Goal: Task Accomplishment & Management: Complete application form

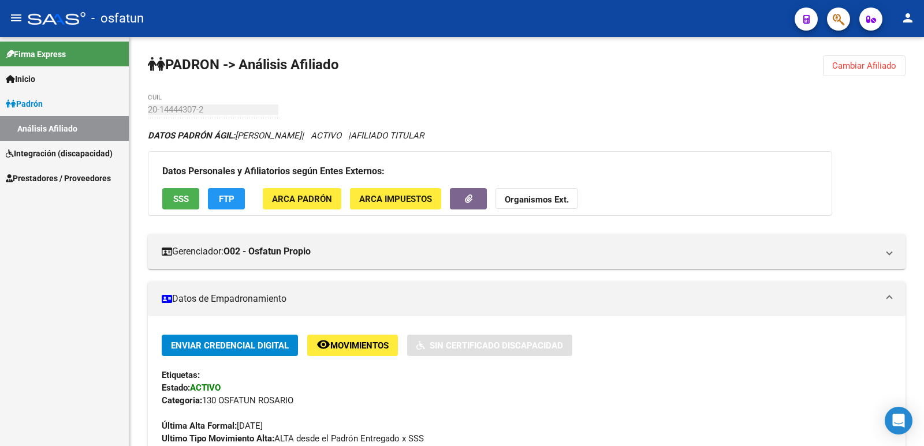
click at [55, 174] on span "Prestadores / Proveedores" at bounding box center [58, 178] width 105 height 13
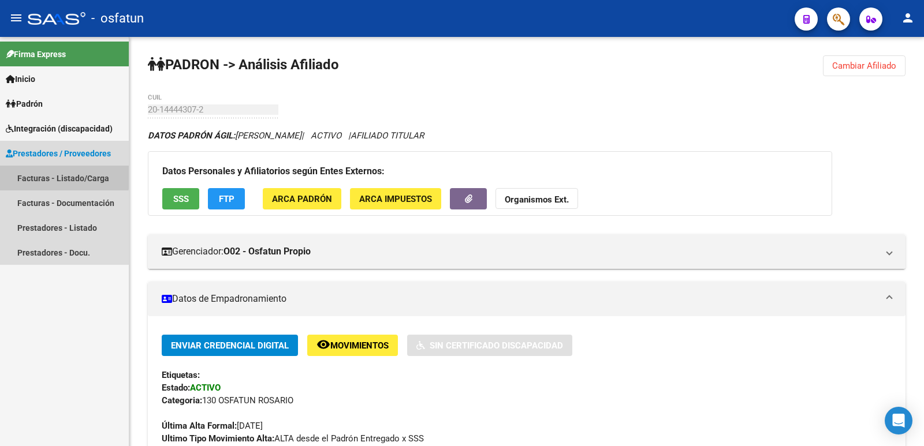
click at [55, 176] on link "Facturas - Listado/Carga" at bounding box center [64, 178] width 129 height 25
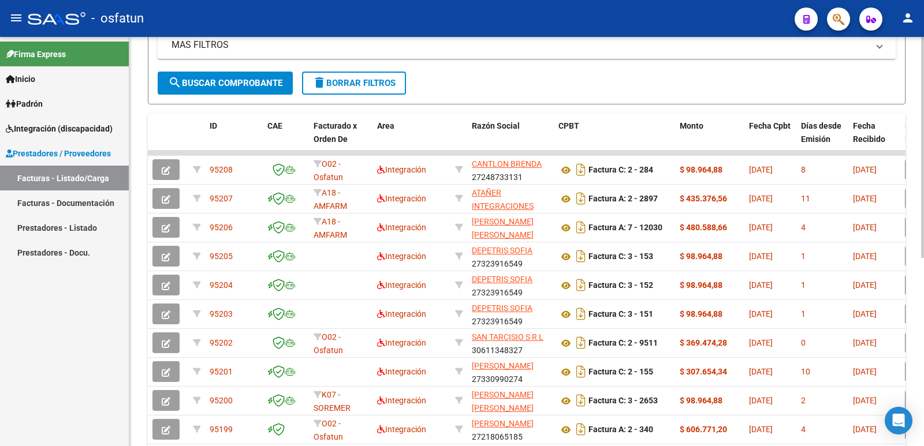
scroll to position [289, 0]
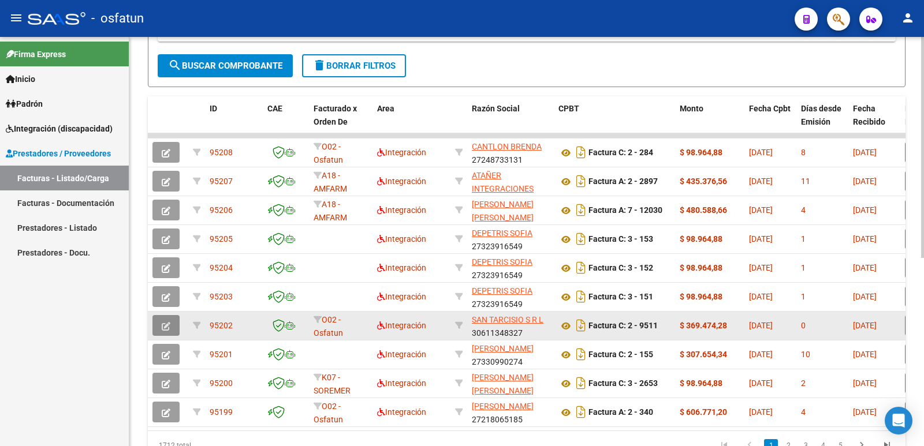
click at [166, 322] on icon "button" at bounding box center [166, 326] width 9 height 9
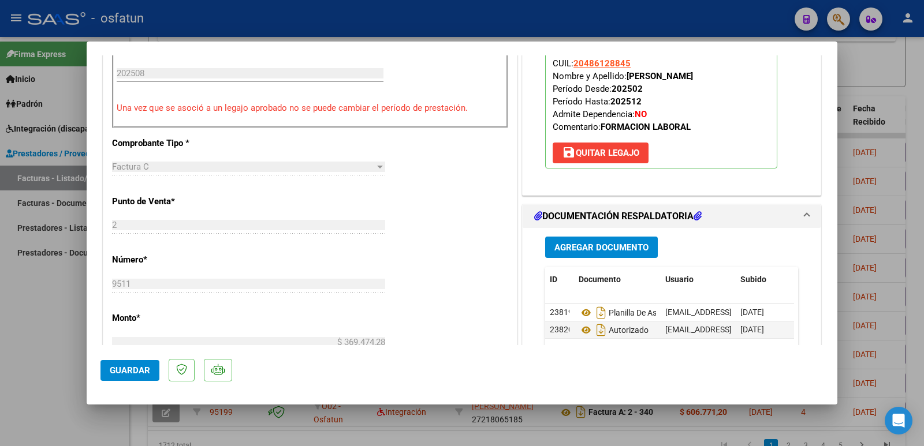
scroll to position [404, 0]
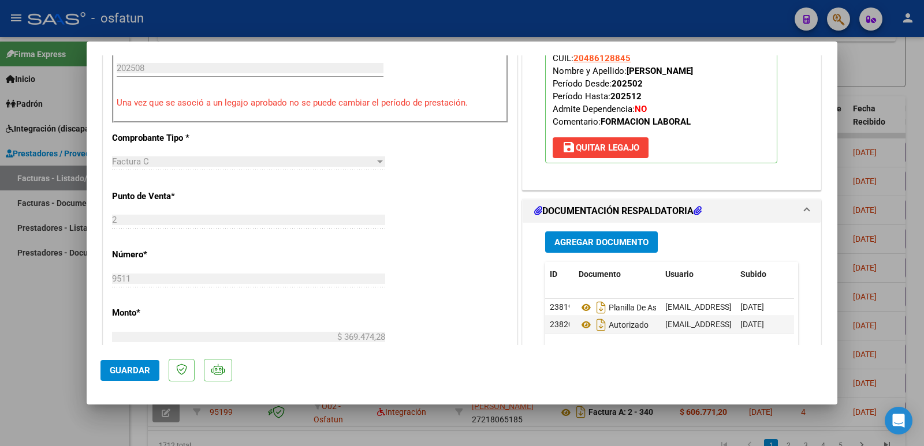
click at [558, 243] on span "Agregar Documento" at bounding box center [601, 242] width 94 height 10
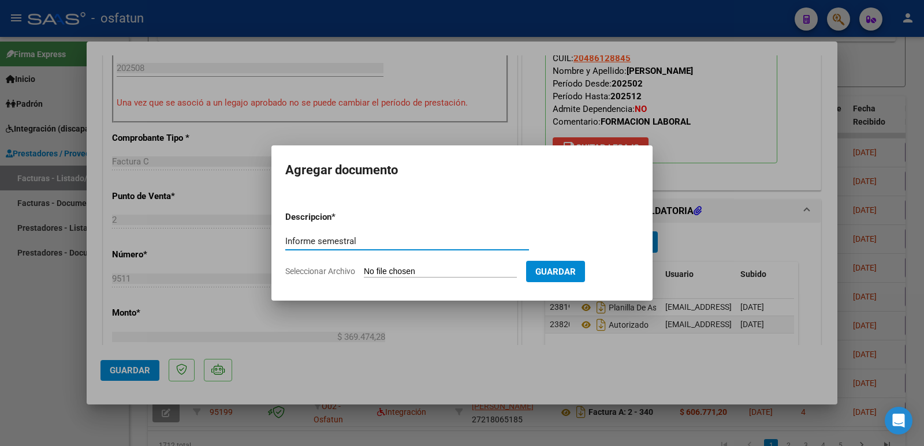
type input "Informe semestral"
click at [471, 274] on input "Seleccionar Archivo" at bounding box center [440, 272] width 153 height 11
type input "C:\fakepath\[PERSON_NAME] (semestral).pdf"
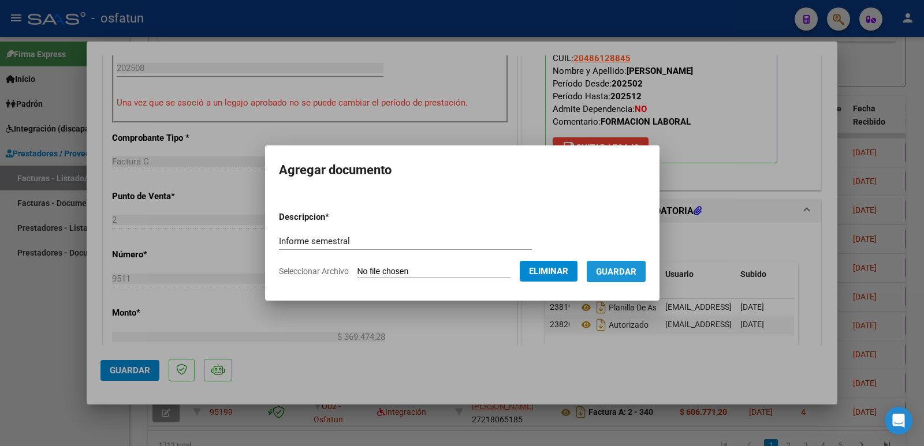
click at [636, 269] on span "Guardar" at bounding box center [616, 272] width 40 height 10
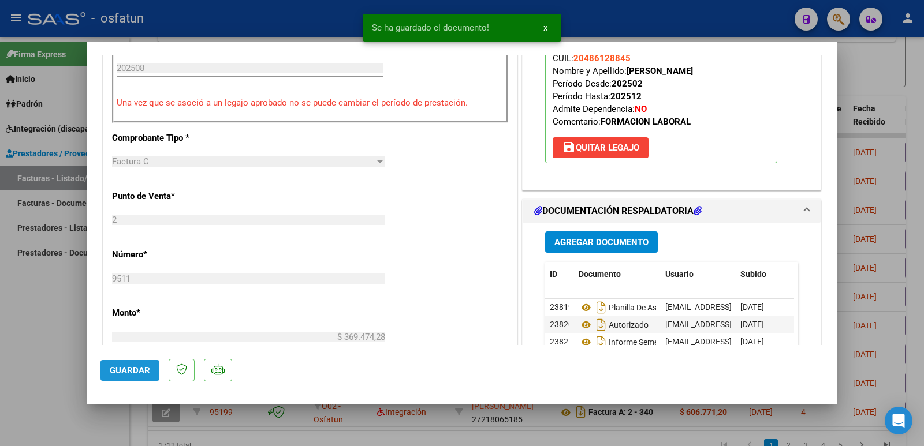
click at [118, 368] on span "Guardar" at bounding box center [130, 370] width 40 height 10
click at [15, 355] on div at bounding box center [462, 223] width 924 height 446
type input "$ 0,00"
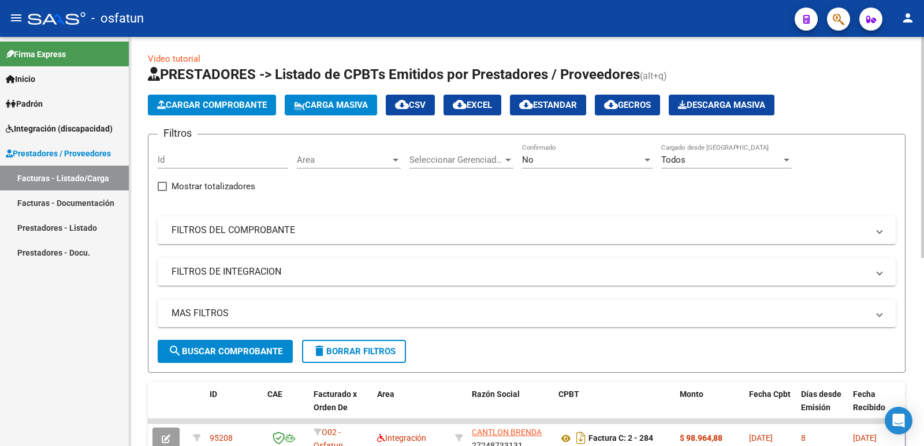
scroll to position [0, 0]
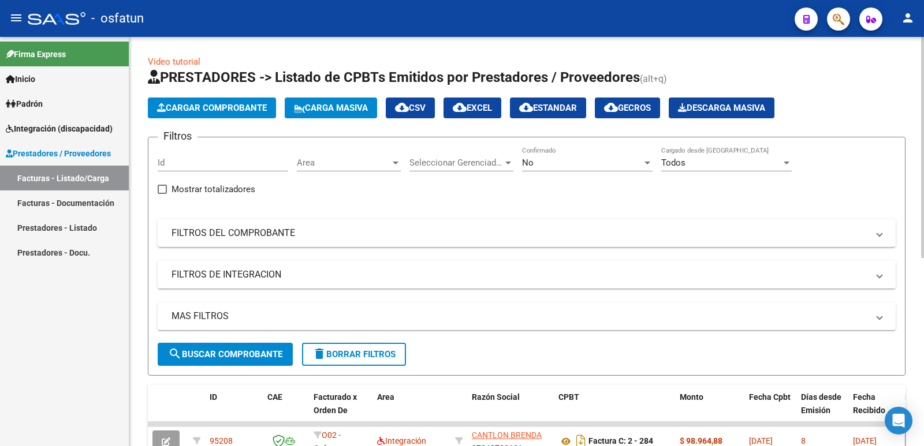
click at [203, 103] on span "Cargar Comprobante" at bounding box center [212, 108] width 110 height 10
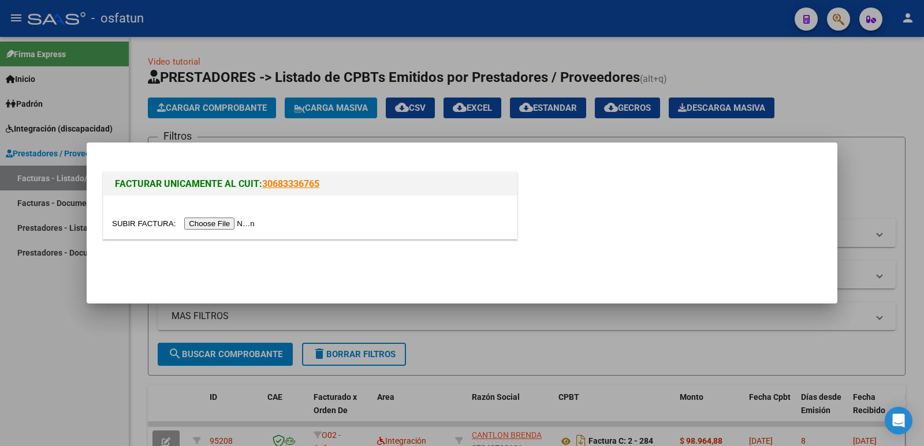
click at [231, 222] on input "file" at bounding box center [185, 224] width 146 height 12
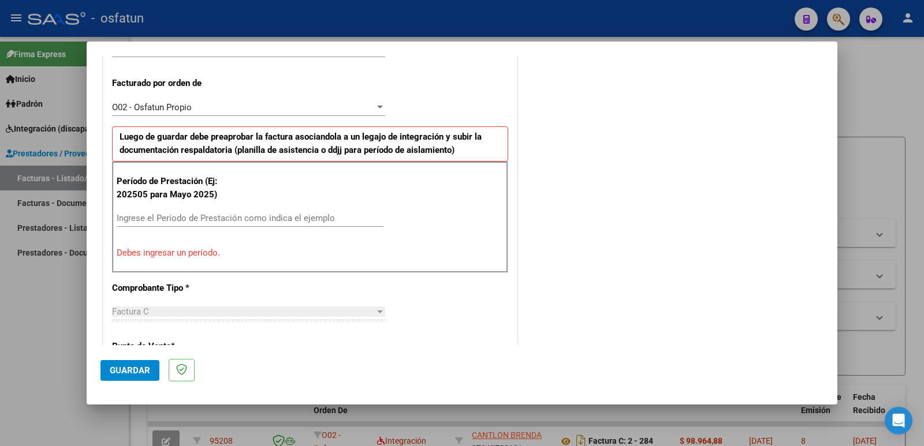
scroll to position [315, 0]
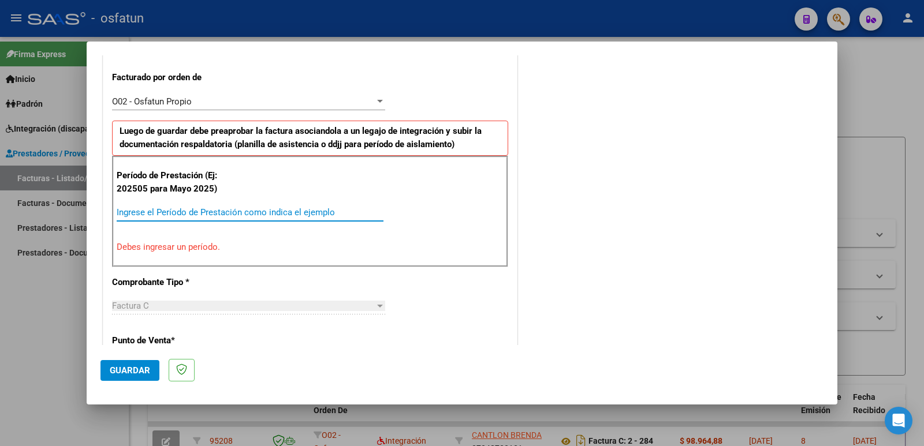
click at [149, 210] on input "Ingrese el Período de Prestación como indica el ejemplo" at bounding box center [250, 212] width 267 height 10
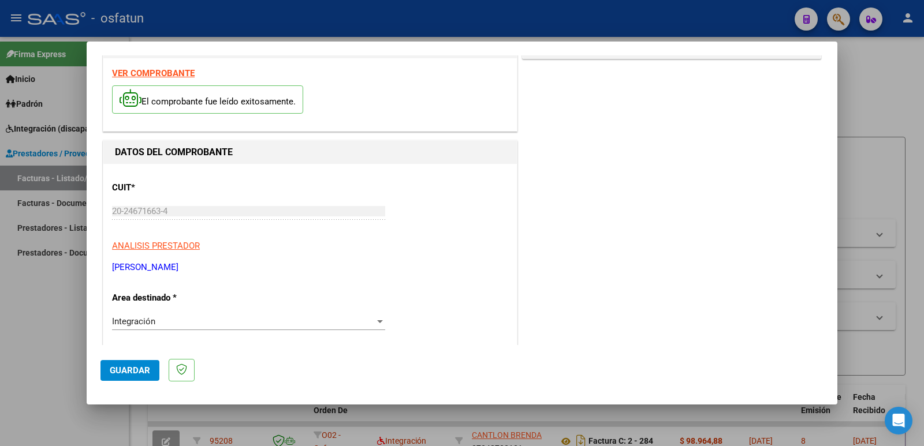
scroll to position [0, 0]
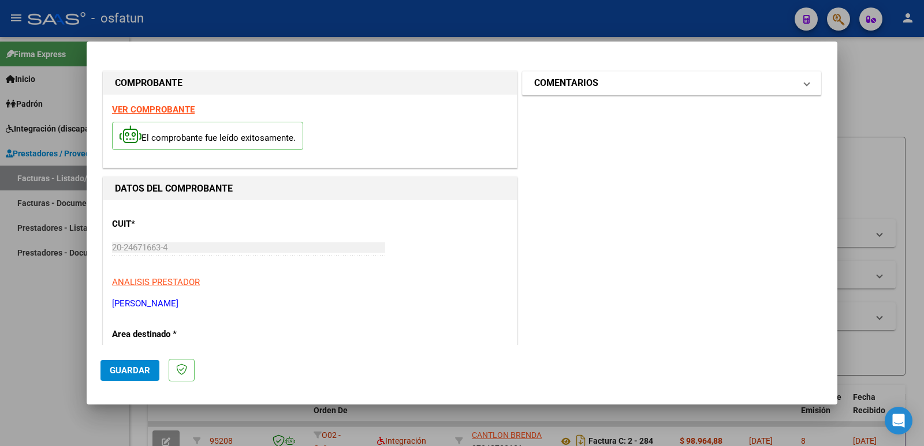
type input "202508"
click at [572, 89] on h1 "COMENTARIOS" at bounding box center [566, 83] width 64 height 14
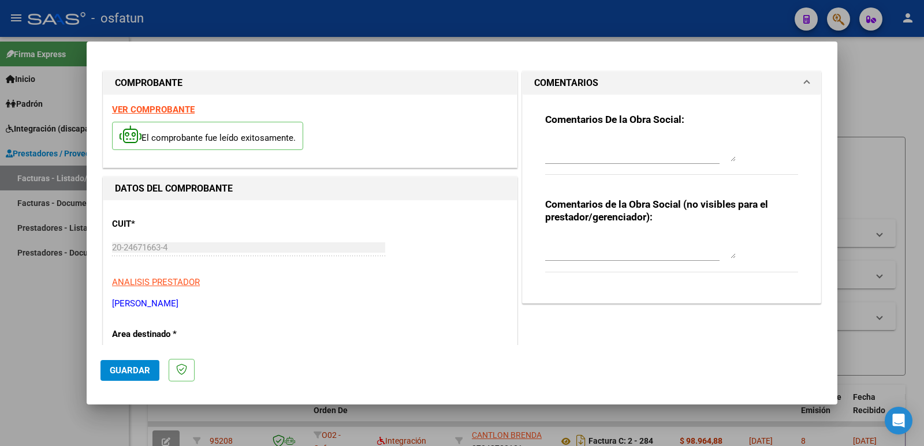
click at [565, 248] on textarea at bounding box center [640, 247] width 191 height 23
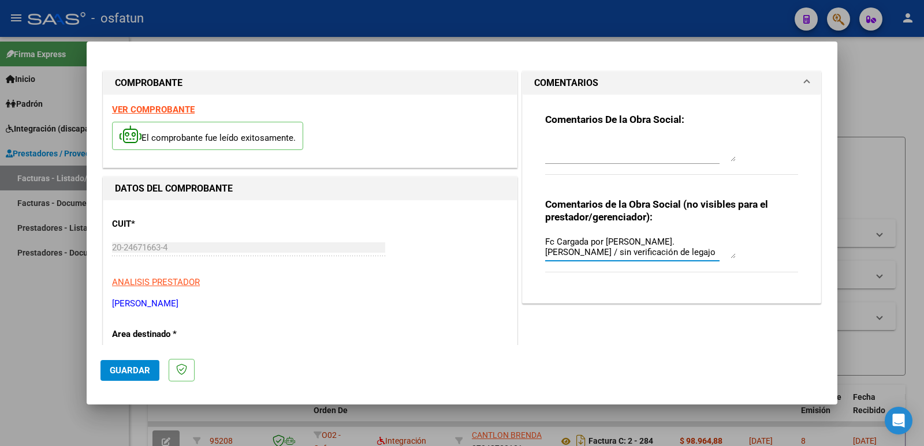
type textarea "Fc Cargada por [PERSON_NAME]. [PERSON_NAME] / sin verificación de legajo"
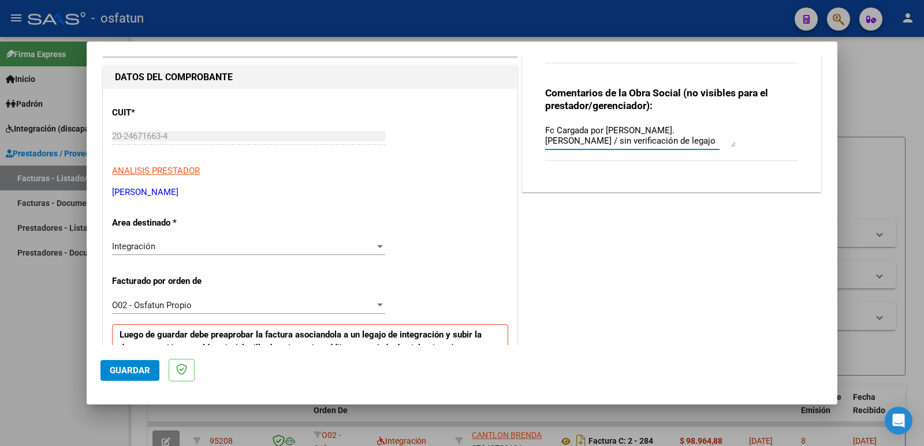
scroll to position [115, 0]
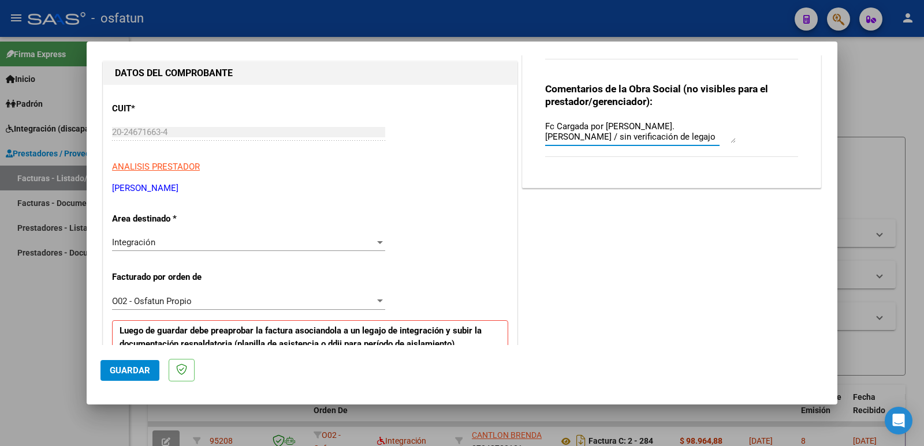
click at [115, 369] on span "Guardar" at bounding box center [130, 370] width 40 height 10
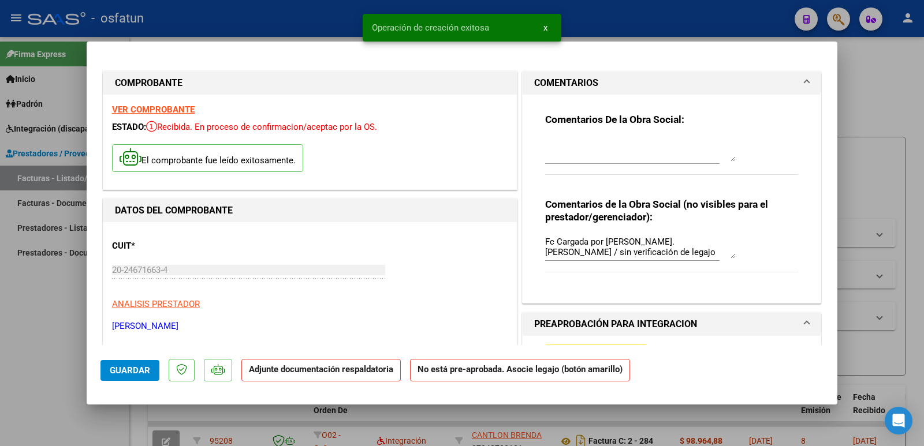
scroll to position [173, 0]
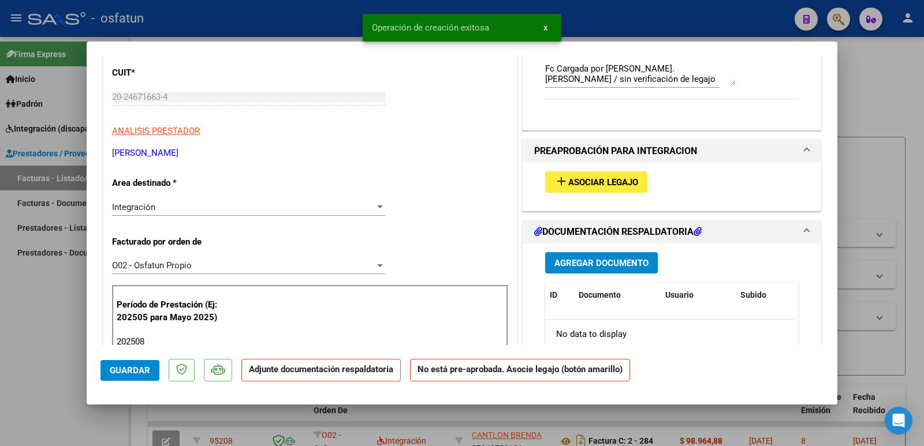
click at [587, 170] on div "add Asociar Legajo" at bounding box center [671, 182] width 270 height 39
click at [584, 185] on span "Asociar Legajo" at bounding box center [603, 182] width 70 height 10
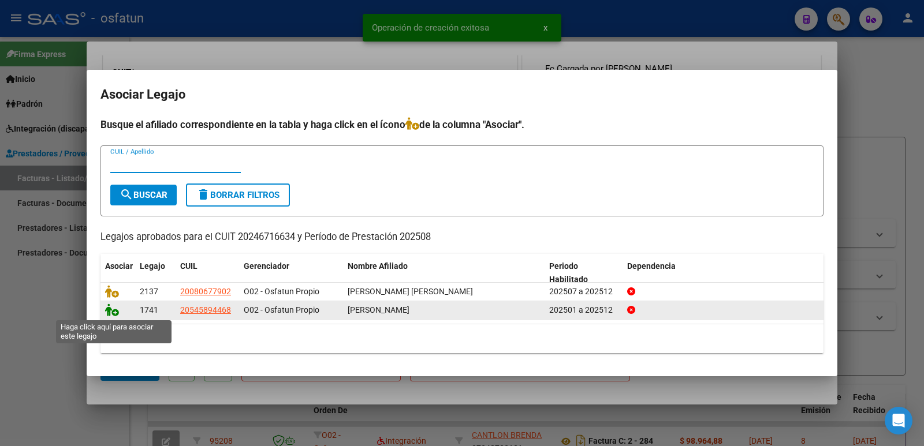
click at [113, 311] on icon at bounding box center [112, 310] width 14 height 13
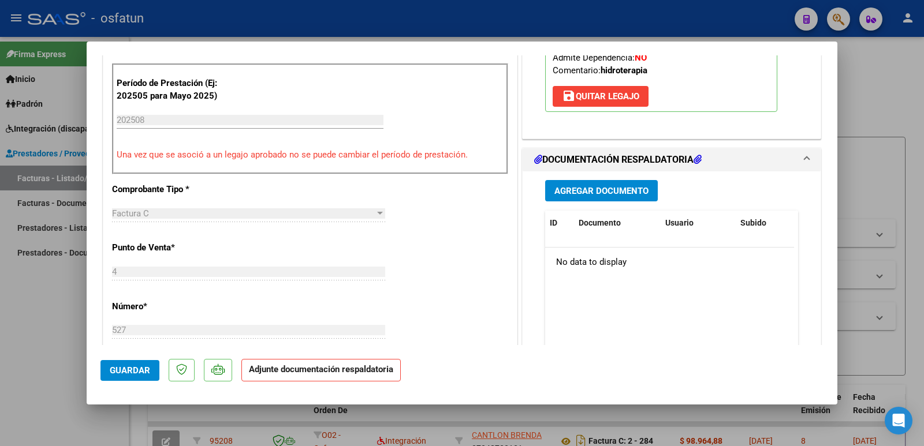
scroll to position [404, 0]
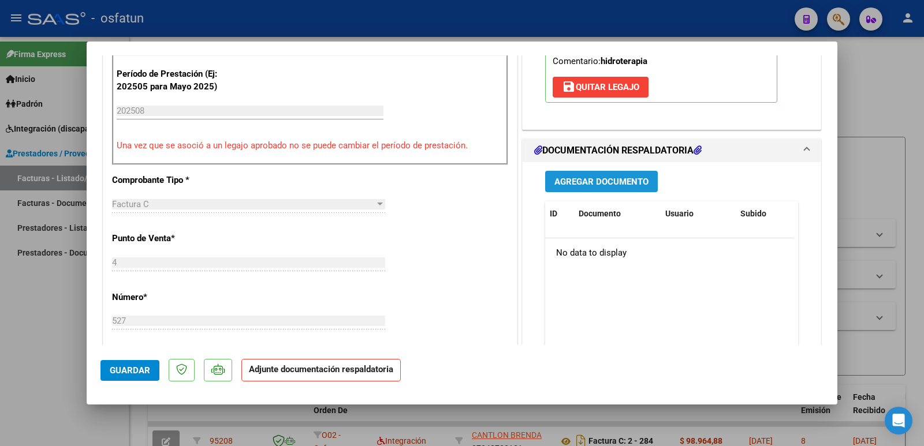
click at [629, 183] on span "Agregar Documento" at bounding box center [601, 182] width 94 height 10
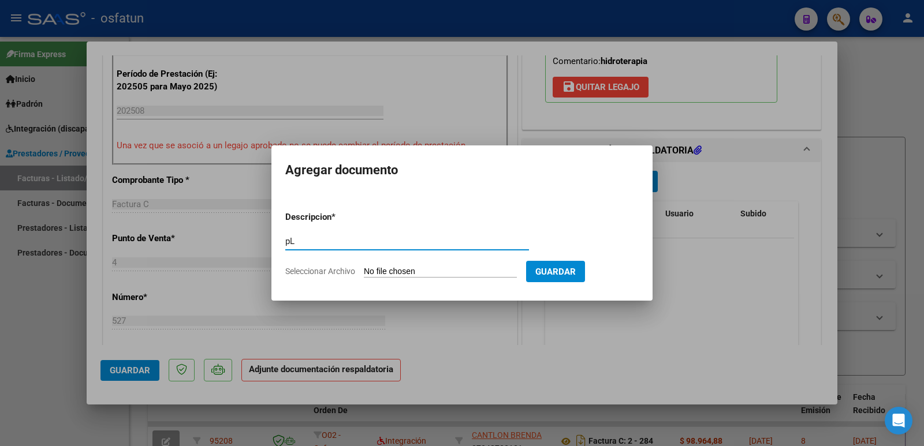
type input "p"
type input "Planilla de asistencias"
click at [450, 273] on input "Seleccionar Archivo" at bounding box center [440, 272] width 153 height 11
type input "C:\fakepath\asistencia [DATE].pdf"
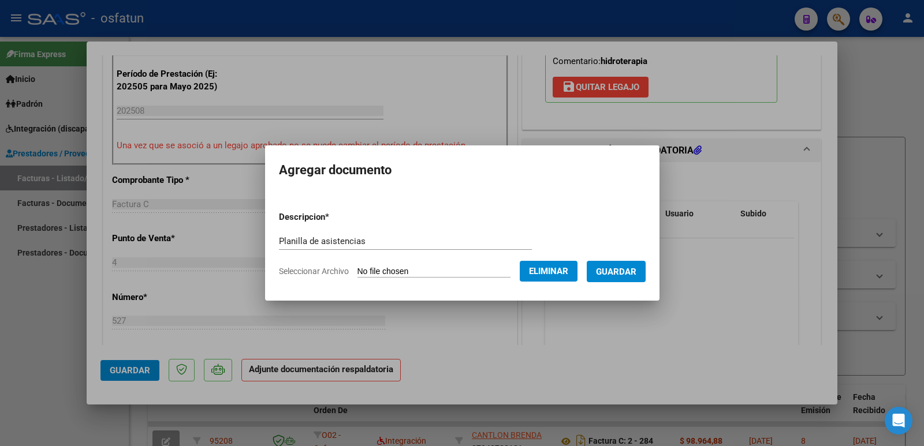
click at [629, 274] on span "Guardar" at bounding box center [616, 272] width 40 height 10
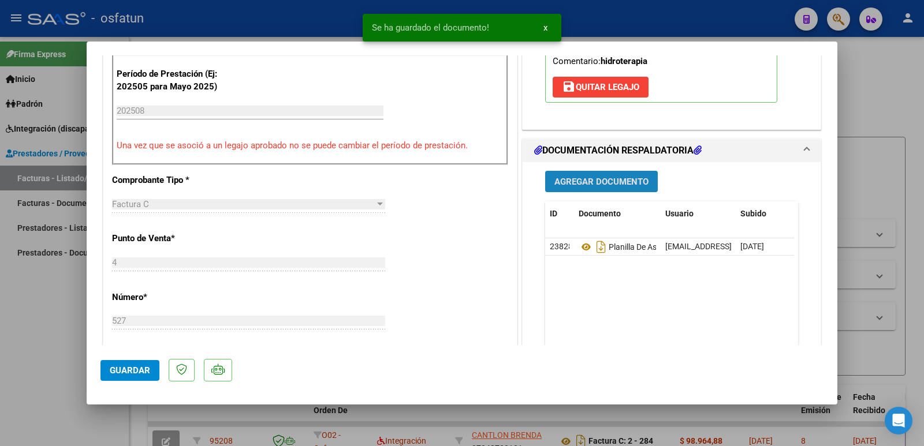
click at [591, 177] on span "Agregar Documento" at bounding box center [601, 182] width 94 height 10
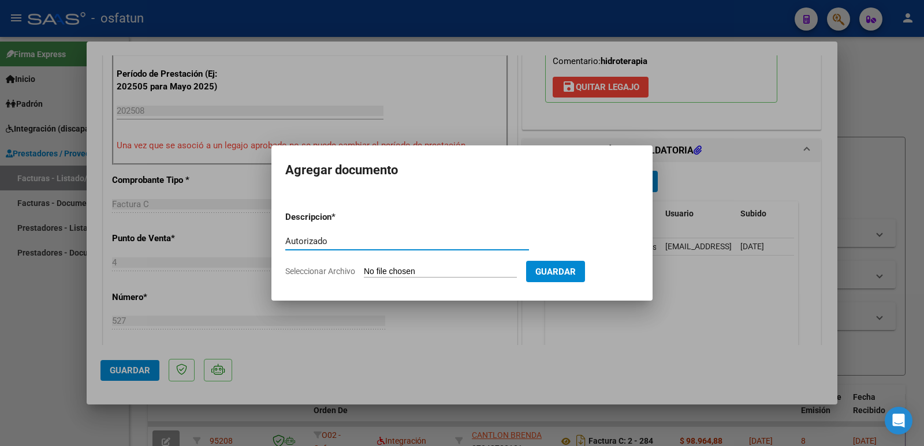
type input "Autorizado"
click at [430, 271] on input "Seleccionar Archivo" at bounding box center [440, 272] width 153 height 11
type input "C:\fakepath\Autorizacion [MEDICAL_DATA] (aumento de sesiones).pdf"
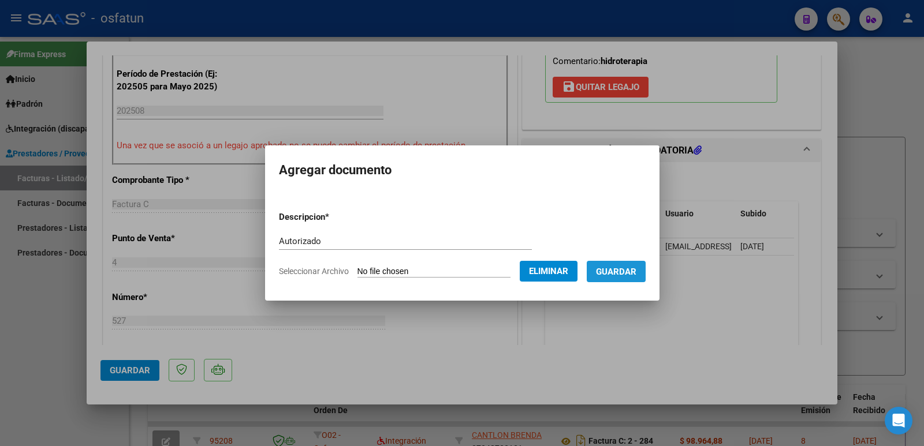
click at [636, 273] on span "Guardar" at bounding box center [616, 272] width 40 height 10
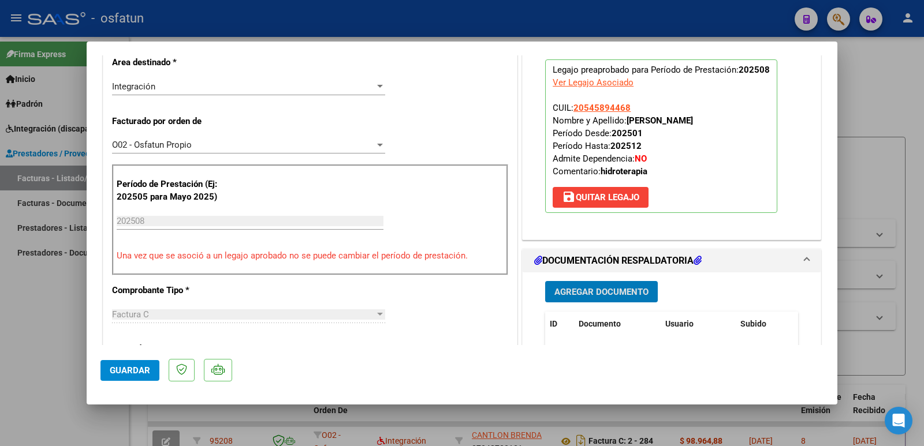
scroll to position [173, 0]
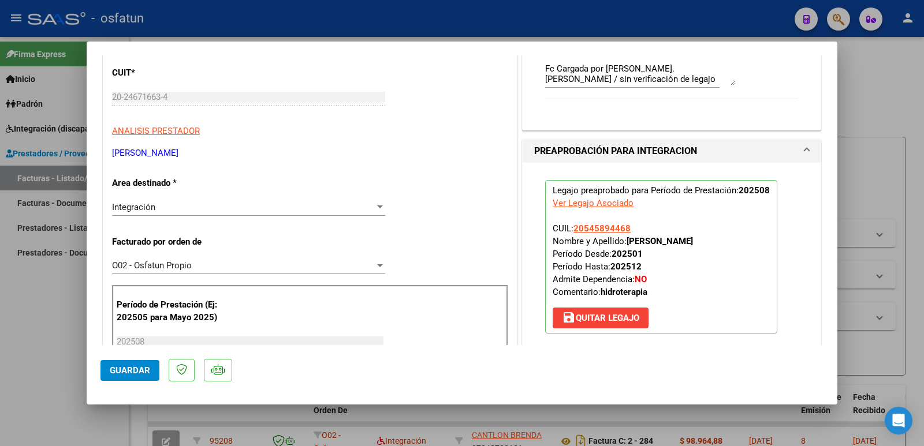
drag, startPoint x: 626, startPoint y: 240, endPoint x: 636, endPoint y: 240, distance: 9.8
click at [636, 240] on strong "[PERSON_NAME]" at bounding box center [659, 241] width 66 height 10
drag, startPoint x: 623, startPoint y: 243, endPoint x: 748, endPoint y: 240, distance: 125.3
click at [693, 240] on strong "[PERSON_NAME]" at bounding box center [659, 241] width 66 height 10
copy strong "[PERSON_NAME]"
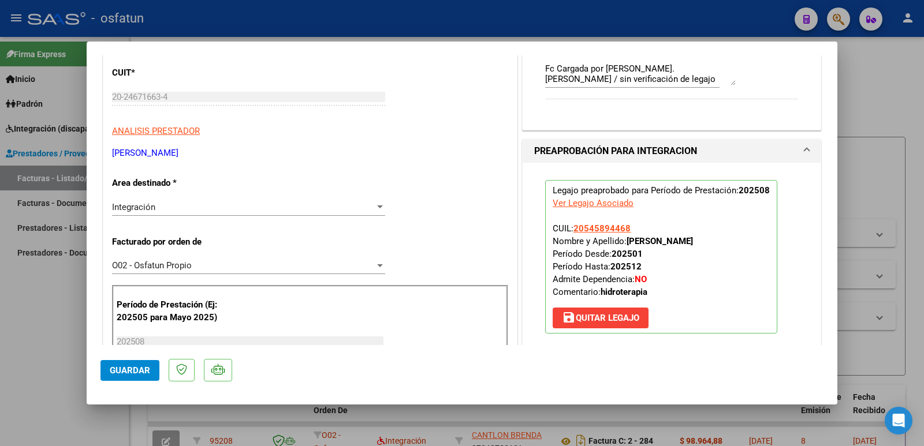
drag, startPoint x: 234, startPoint y: 151, endPoint x: 114, endPoint y: 152, distance: 120.7
click at [114, 152] on p "[PERSON_NAME]" at bounding box center [310, 153] width 396 height 13
copy p "[PERSON_NAME]"
click at [125, 364] on button "Guardar" at bounding box center [129, 370] width 59 height 21
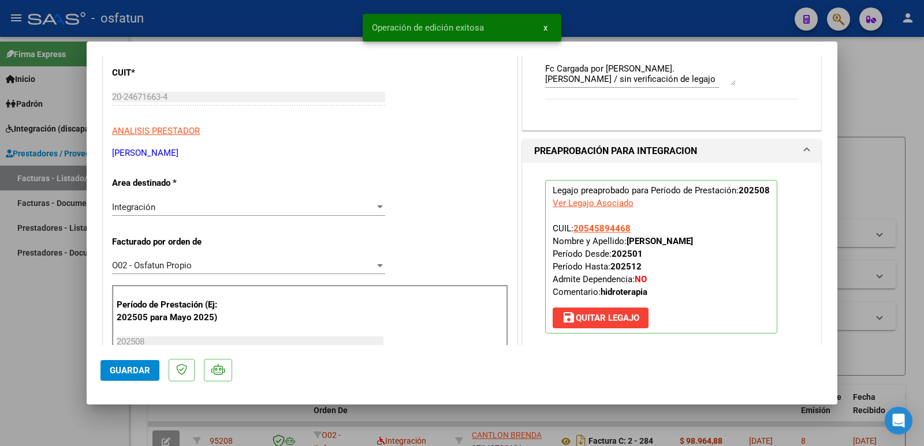
click at [47, 343] on div at bounding box center [462, 223] width 924 height 446
type input "$ 0,00"
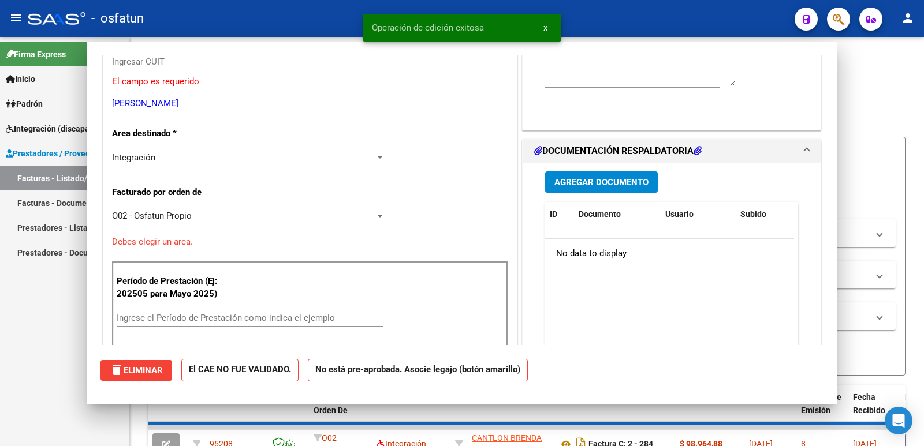
scroll to position [138, 0]
